Goal: Information Seeking & Learning: Learn about a topic

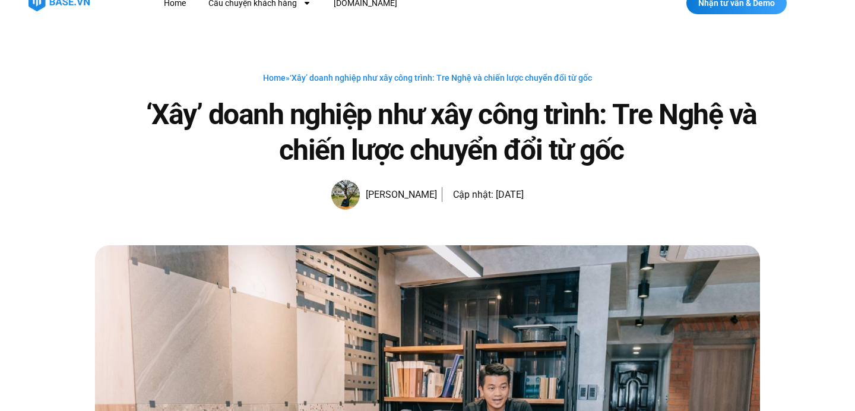
scroll to position [20, 0]
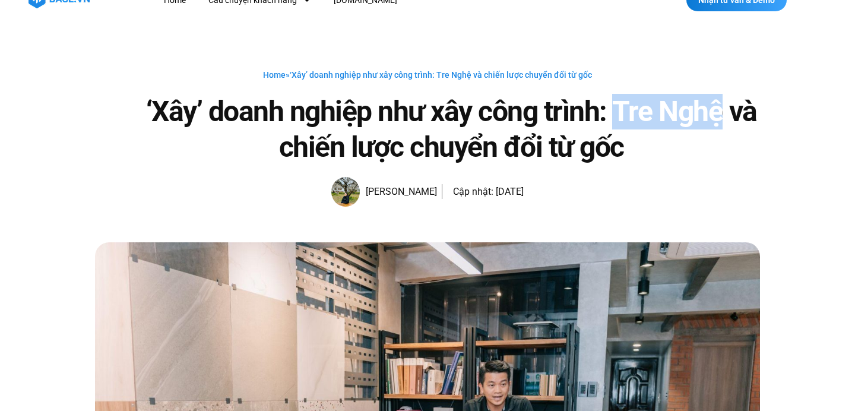
drag, startPoint x: 718, startPoint y: 117, endPoint x: 620, endPoint y: 105, distance: 98.7
click at [620, 106] on h1 "‘Xây’ doanh nghiệp như xây công trình: Tre Nghệ và chiến lược chuyển đổi từ gốc" at bounding box center [450, 129] width 617 height 71
copy h1 "re Nghệ"
click at [620, 105] on h1 "‘Xây’ doanh nghiệp như xây công trình: Tre Nghệ và chiến lược chuyển đổi từ gốc" at bounding box center [450, 129] width 617 height 71
drag, startPoint x: 614, startPoint y: 107, endPoint x: 717, endPoint y: 115, distance: 102.9
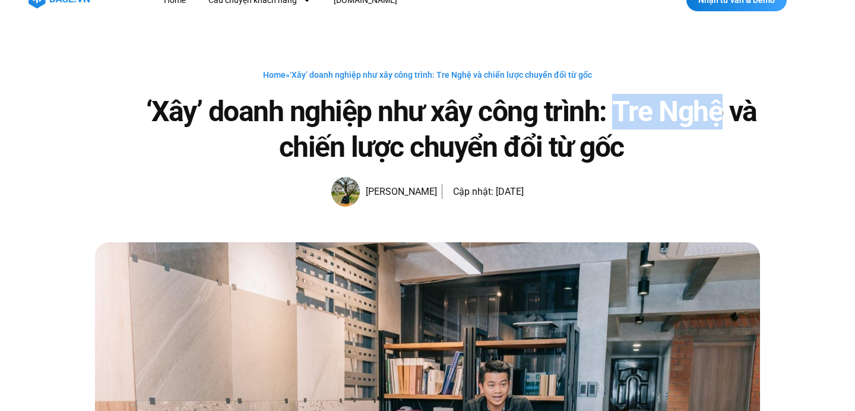
click at [717, 115] on h1 "‘Xây’ doanh nghiệp như xây công trình: Tre Nghệ và chiến lược chuyển đổi từ gốc" at bounding box center [450, 129] width 617 height 71
copy h1 "Tre Nghệ"
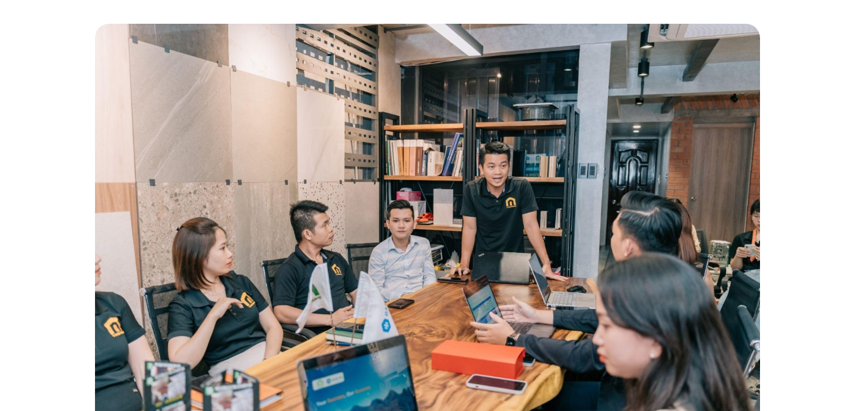
scroll to position [0, 0]
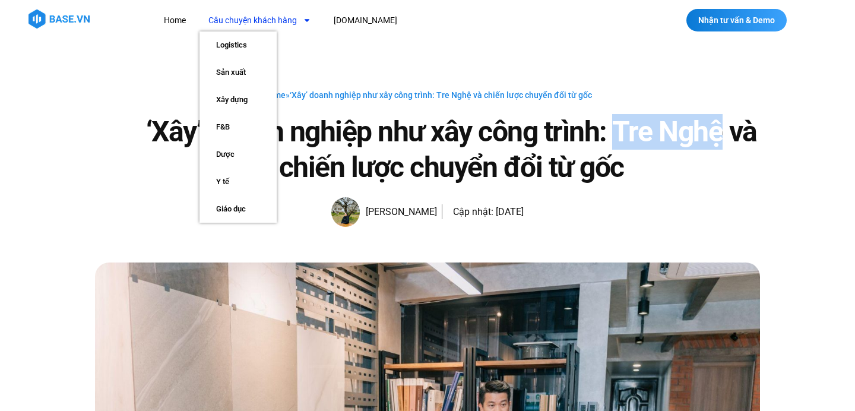
click at [274, 23] on link "Câu chuyện khách hàng" at bounding box center [259, 20] width 121 height 22
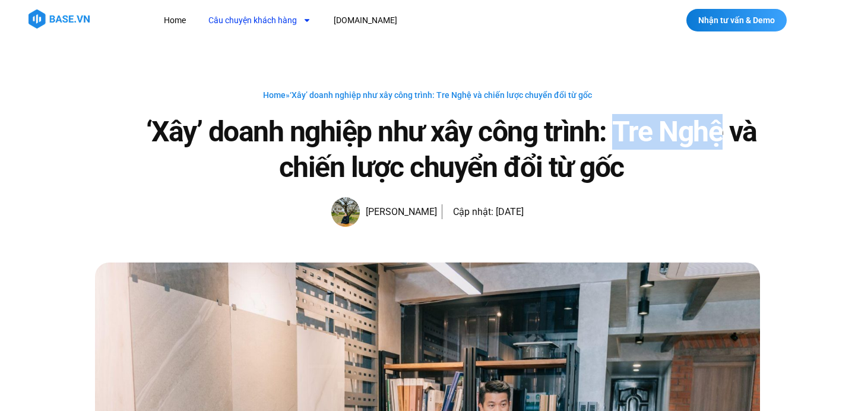
click at [273, 23] on link "Câu chuyện khách hàng" at bounding box center [259, 20] width 121 height 22
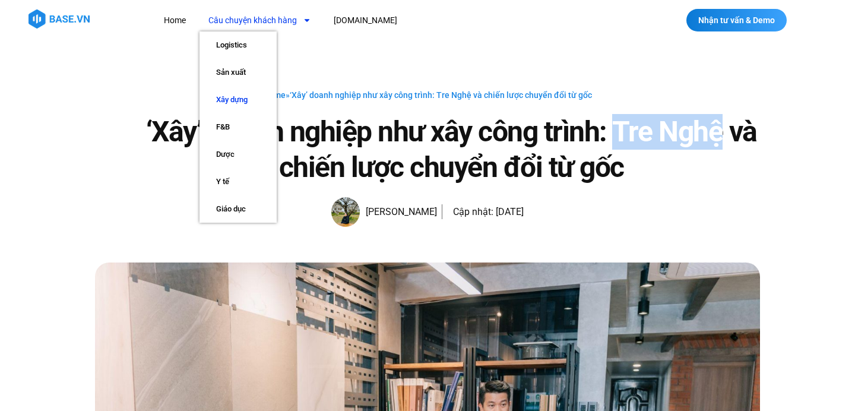
click at [236, 97] on link "Xây dựng" at bounding box center [237, 99] width 77 height 27
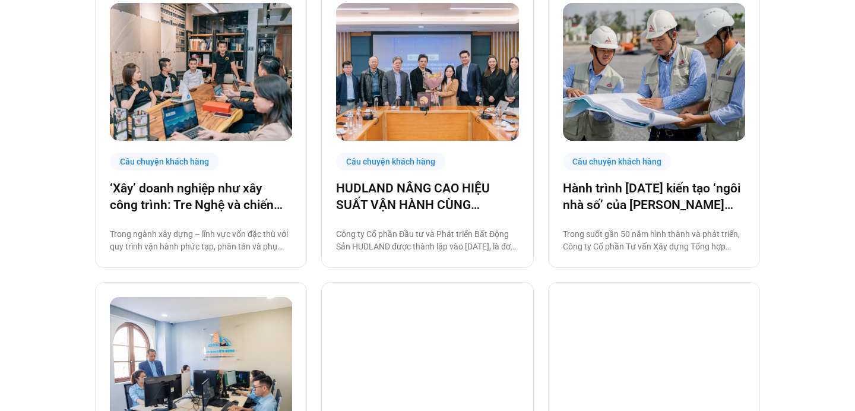
scroll to position [339, 0]
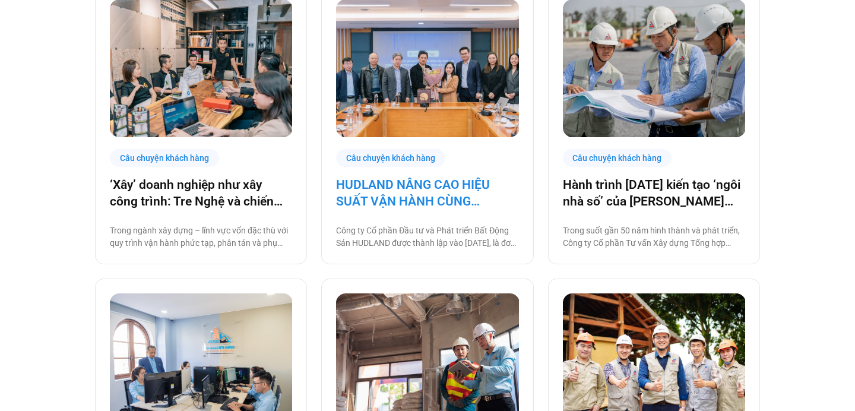
click at [375, 198] on link "HUDLAND NÂNG CAO HIỆU SUẤT VẬN HÀNH CÙNG BASE.VN" at bounding box center [427, 192] width 182 height 33
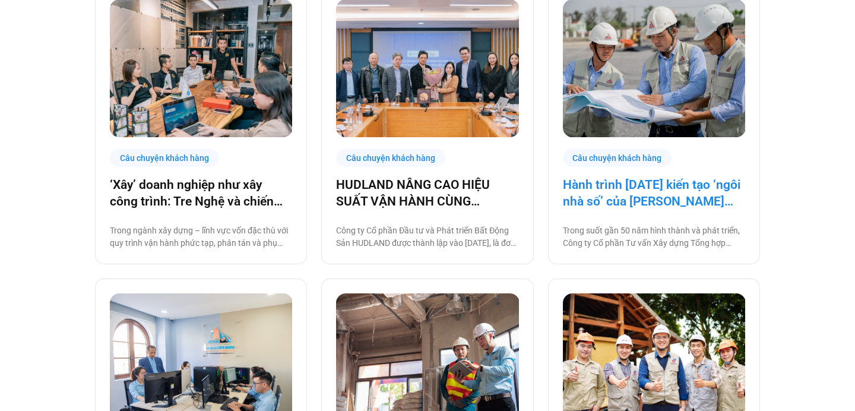
click at [589, 193] on link "Hành trình 6 năm kiến tạo ‘ngôi nhà số’ của Nagecco cùng Base.vn: Tiết kiệm 80%…" at bounding box center [654, 192] width 182 height 33
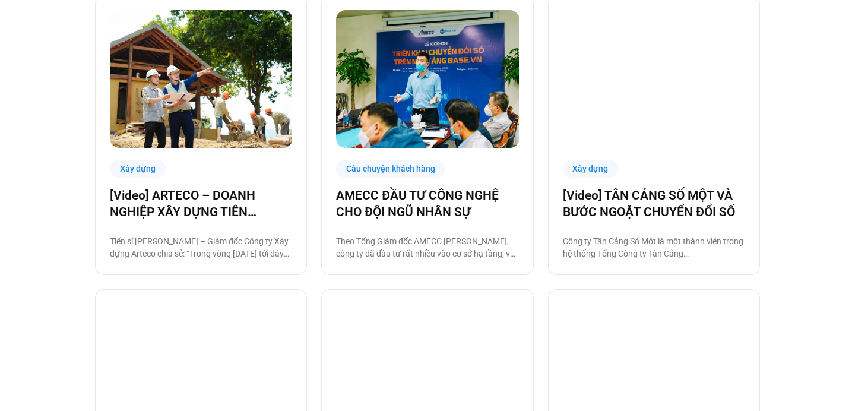
scroll to position [923, 0]
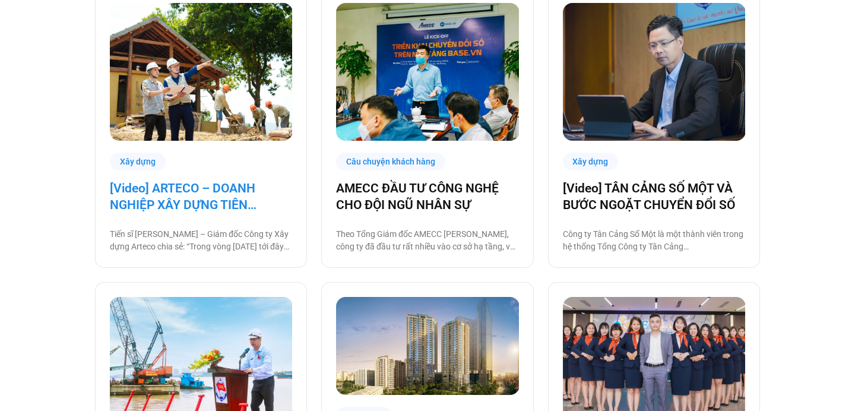
click at [172, 203] on link "[Video] ARTECO – DOANH NGHIỆP XÂY DỰNG TIÊN PHONG CHUYỂN ĐỔI SỐ" at bounding box center [201, 196] width 182 height 33
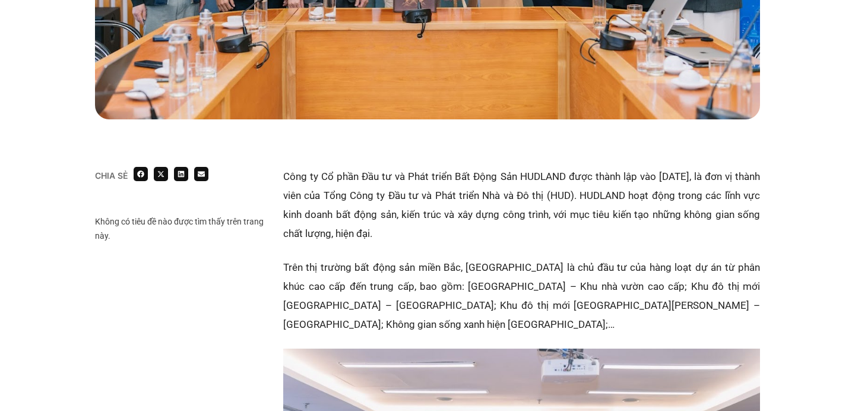
scroll to position [588, 0]
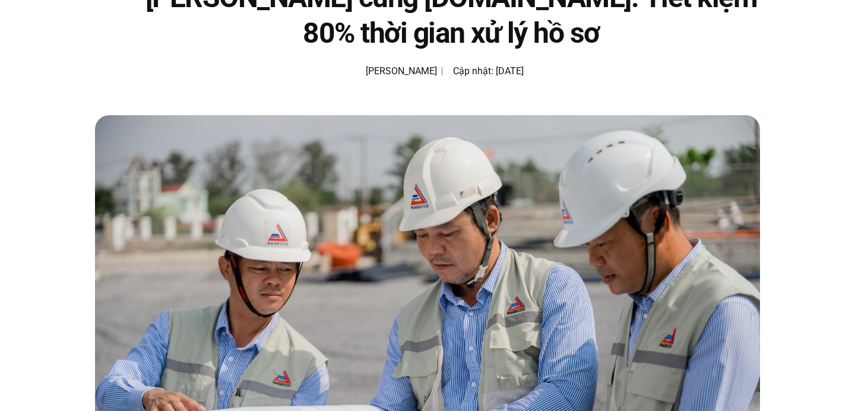
scroll to position [67, 0]
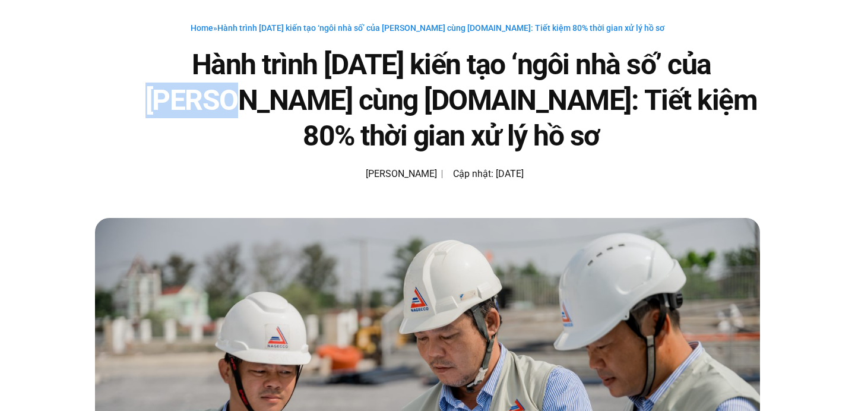
drag, startPoint x: 252, startPoint y: 104, endPoint x: 160, endPoint y: 102, distance: 92.0
click at [160, 102] on h1 "Hành trình 6 năm kiến tạo ‘ngôi nhà số’ của Nagecco cùng Base.vn: Tiết kiệm 80%…" at bounding box center [450, 100] width 617 height 107
drag, startPoint x: 149, startPoint y: 101, endPoint x: 250, endPoint y: 108, distance: 101.2
click at [250, 108] on h1 "Hành trình 6 năm kiến tạo ‘ngôi nhà số’ của Nagecco cùng Base.vn: Tiết kiệm 80%…" at bounding box center [450, 100] width 617 height 107
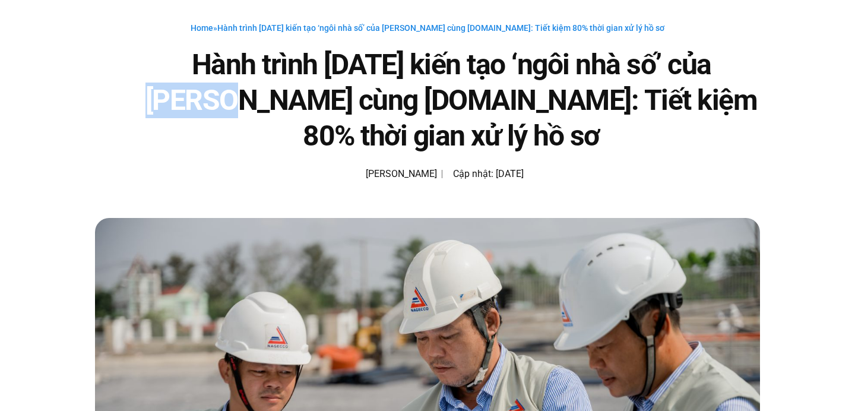
copy h1 "Nagecco"
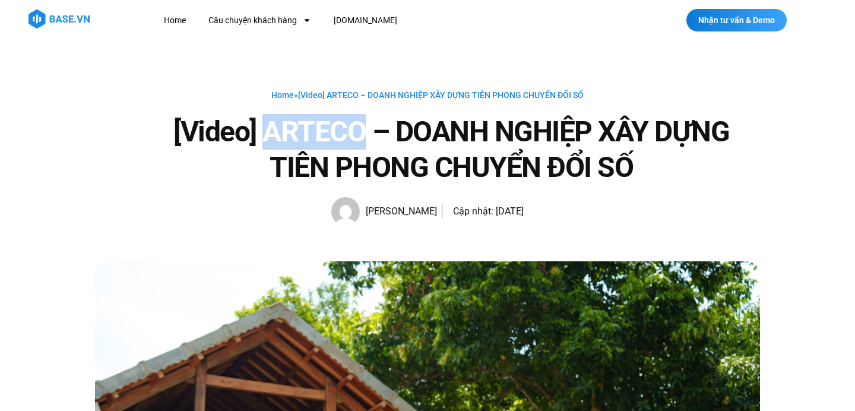
drag, startPoint x: 362, startPoint y: 122, endPoint x: 270, endPoint y: 123, distance: 91.4
click at [270, 123] on h1 "[Video] ARTECO – DOANH NGHIỆP XÂY DỰNG TIÊN PHONG CHUYỂN ĐỔI SỐ" at bounding box center [450, 149] width 617 height 71
copy h1 "ARTECO"
